Goal: Communication & Community: Answer question/provide support

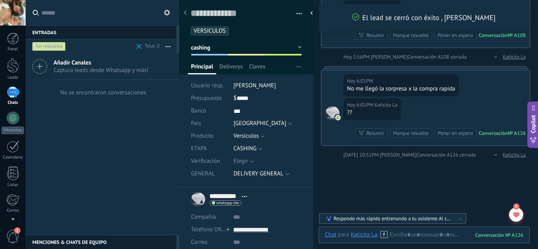
scroll to position [1819, 0]
click at [414, 235] on div at bounding box center [424, 243] width 198 height 24
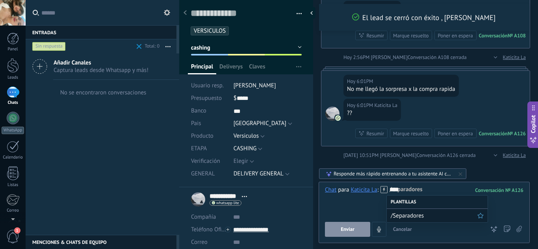
click at [418, 215] on span "/Separadores" at bounding box center [434, 215] width 87 height 7
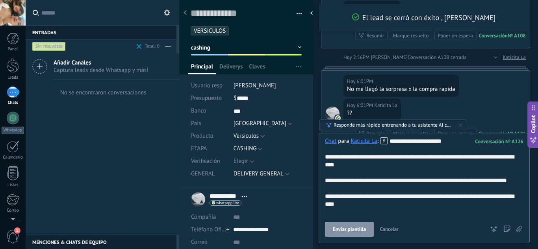
click at [354, 229] on span "Enviar plantilla" at bounding box center [349, 230] width 33 height 6
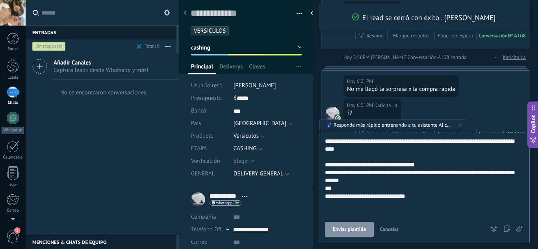
click at [354, 229] on span "Enviar plantilla" at bounding box center [349, 230] width 33 height 6
click at [396, 192] on div "**********" at bounding box center [423, 129] width 196 height 173
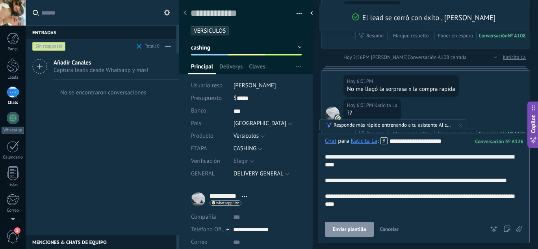
scroll to position [1906, 0]
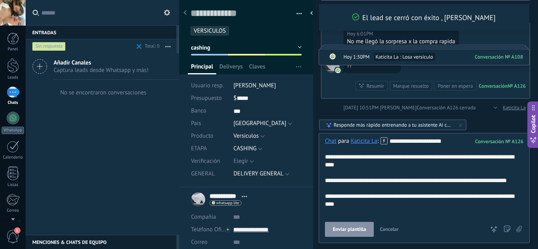
click at [354, 227] on span "Enviar plantilla" at bounding box center [349, 230] width 33 height 6
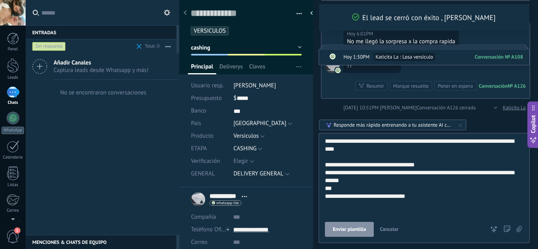
click at [383, 228] on span "Cancelar" at bounding box center [388, 229] width 19 height 7
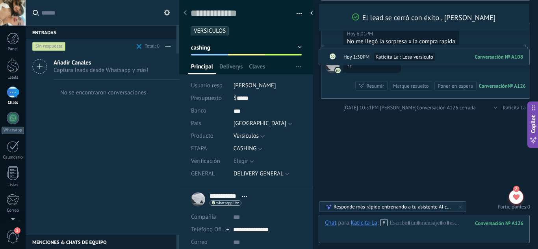
click at [47, 46] on div "Sin respuesta" at bounding box center [48, 46] width 33 height 9
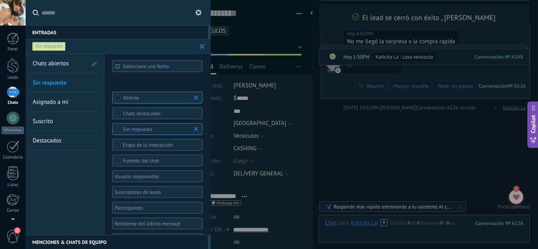
click at [50, 69] on link "Chats abiertos" at bounding box center [60, 63] width 54 height 19
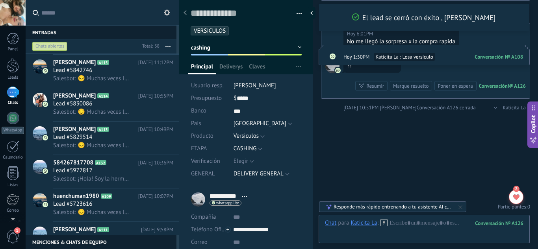
scroll to position [694, 0]
